Goal: Task Accomplishment & Management: Use online tool/utility

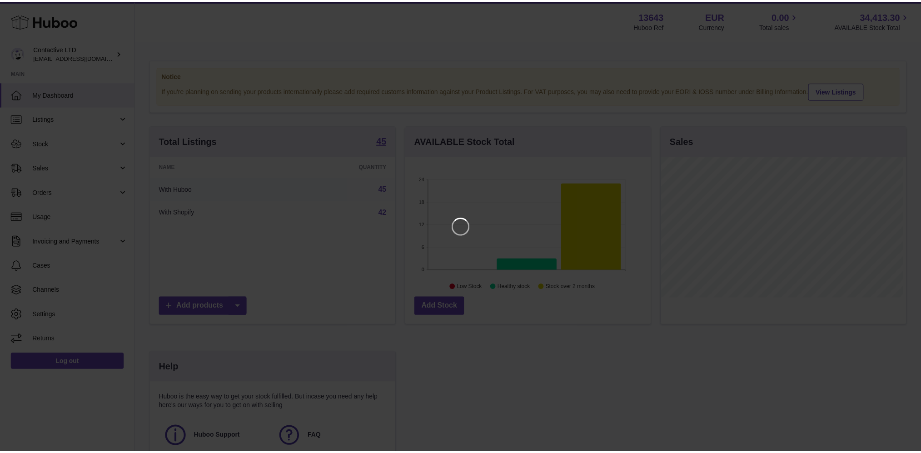
scroll to position [141, 248]
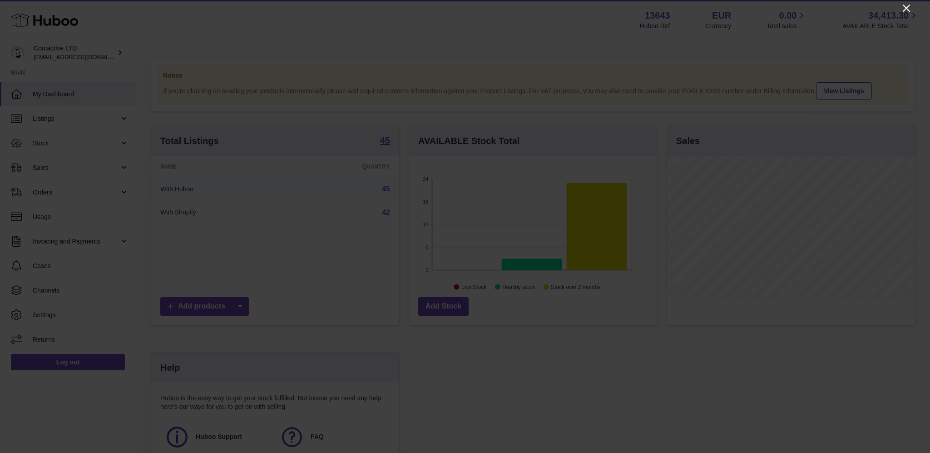
click at [905, 4] on icon "Close" at bounding box center [906, 8] width 11 height 11
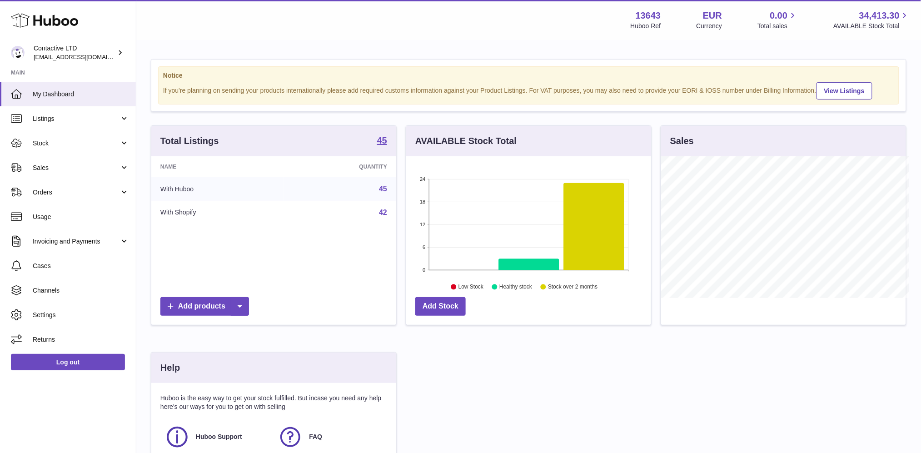
scroll to position [454020, 453917]
click at [64, 157] on link "Sales" at bounding box center [68, 167] width 136 height 25
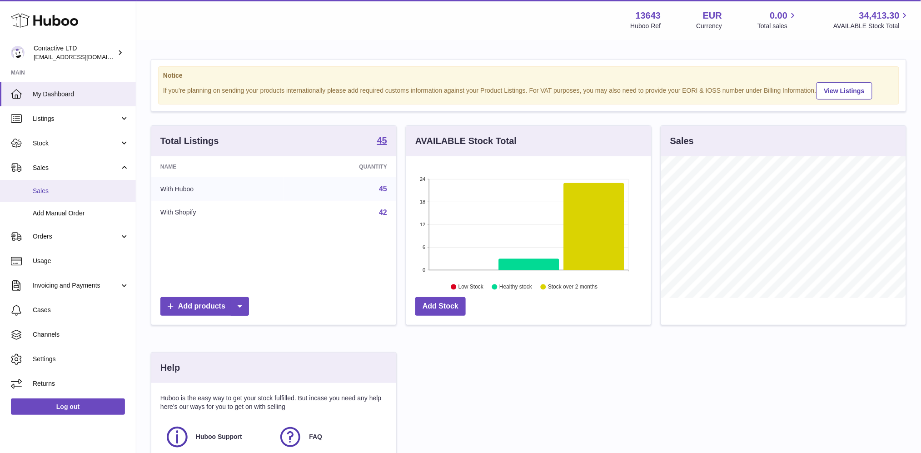
click at [74, 190] on span "Sales" at bounding box center [81, 191] width 96 height 9
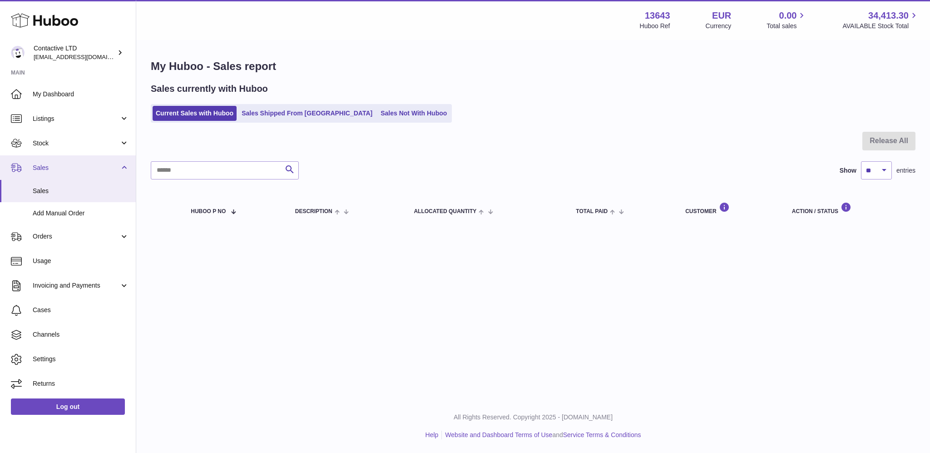
click at [66, 163] on span "Sales" at bounding box center [76, 167] width 87 height 9
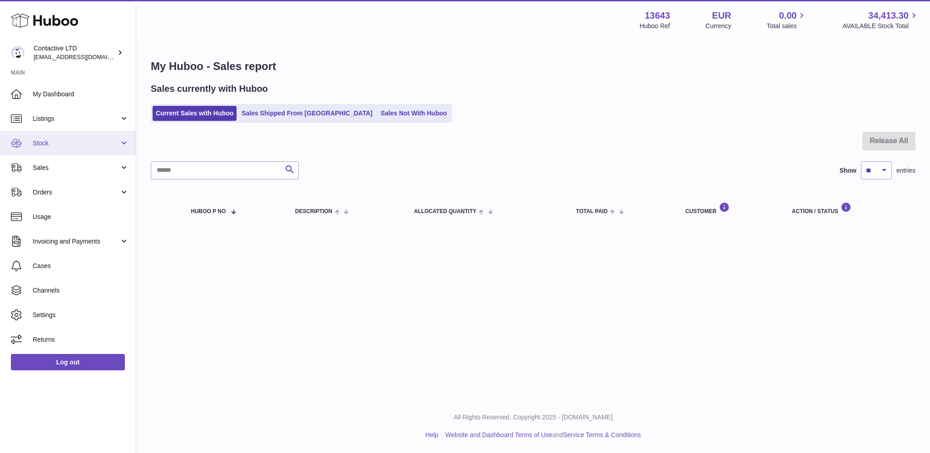
click at [57, 144] on span "Stock" at bounding box center [76, 143] width 87 height 9
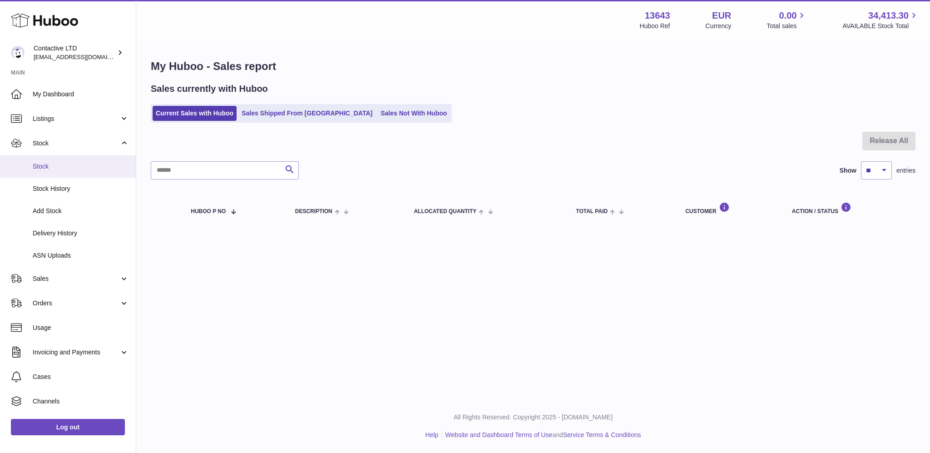
click at [67, 163] on span "Stock" at bounding box center [81, 166] width 96 height 9
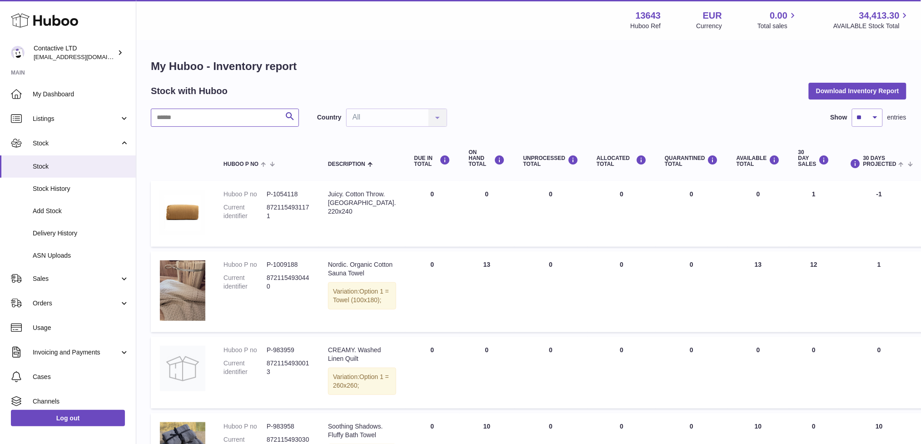
click at [221, 120] on input "text" at bounding box center [225, 118] width 148 height 18
type input "*****"
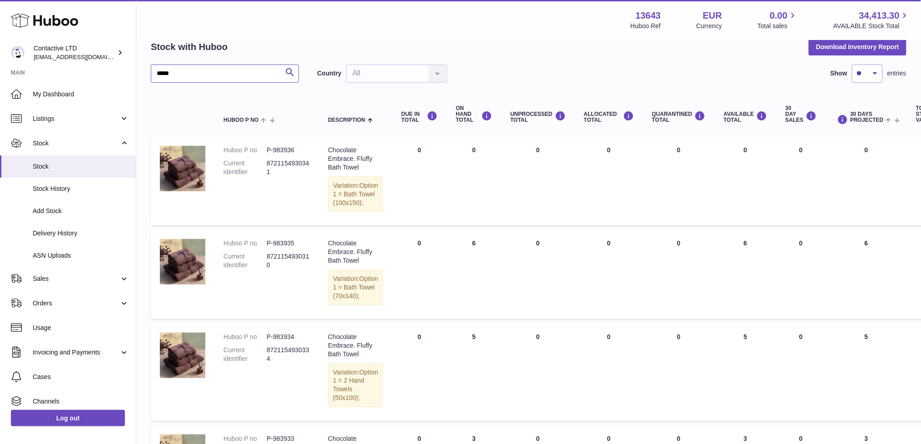
scroll to position [45, 0]
type input "*****"
